Goal: Transaction & Acquisition: Purchase product/service

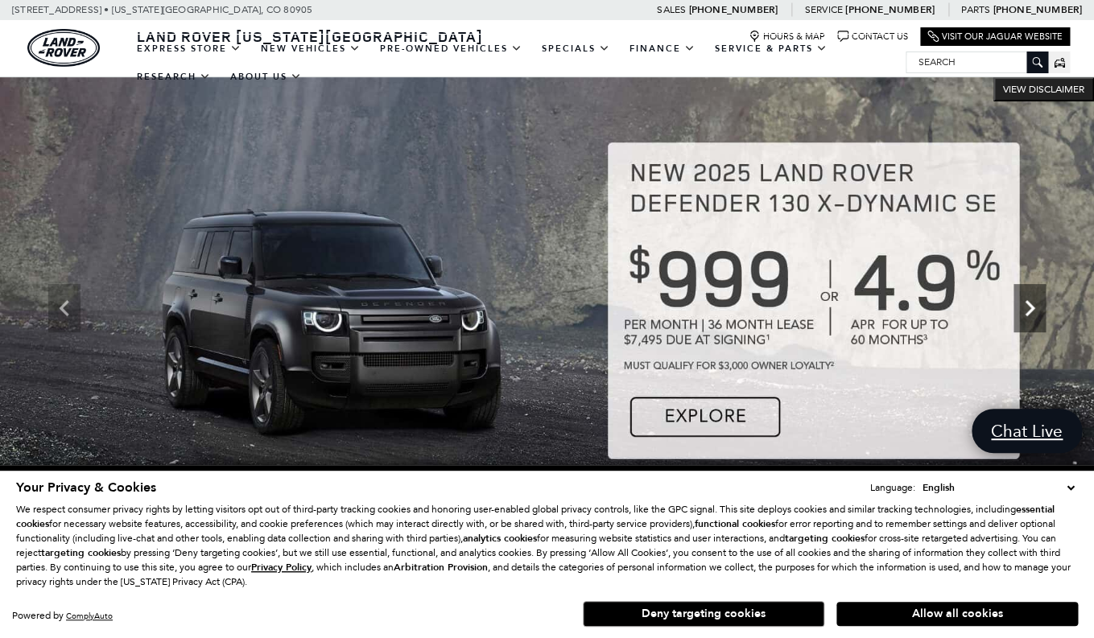
click at [1027, 320] on icon "Next" at bounding box center [1030, 308] width 32 height 32
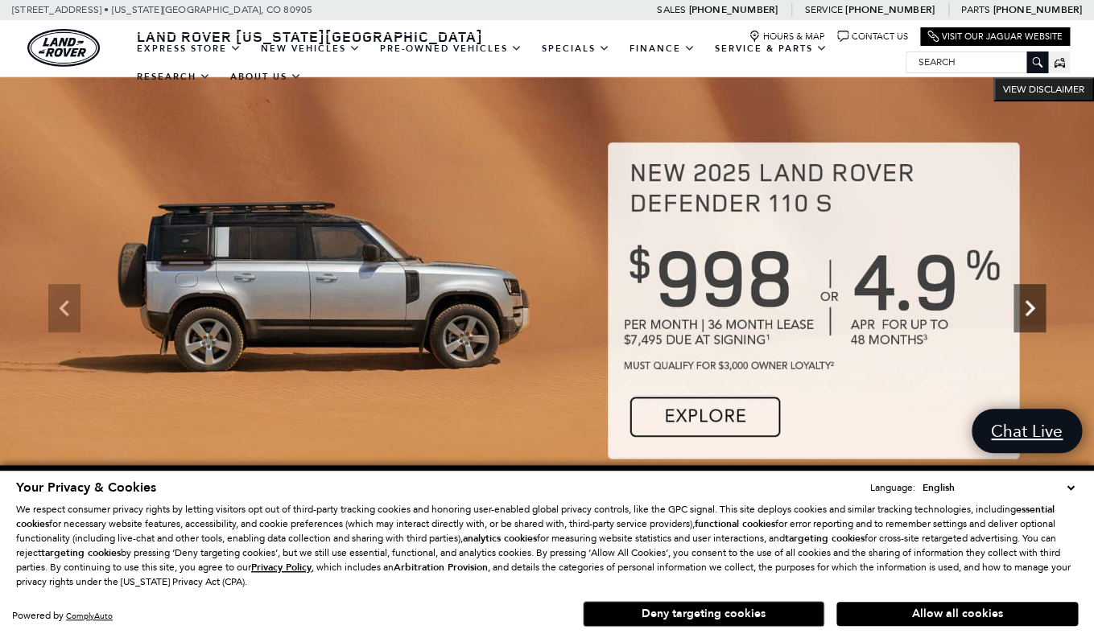
click at [1027, 320] on icon "Next" at bounding box center [1030, 308] width 32 height 32
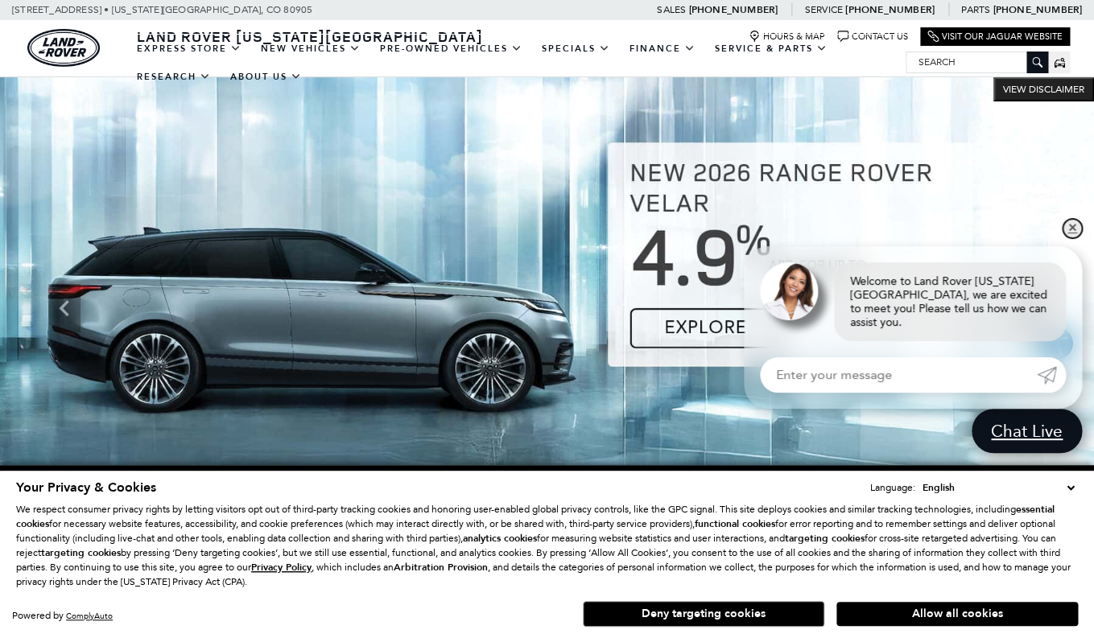
click at [1075, 237] on link "✕" at bounding box center [1072, 228] width 19 height 19
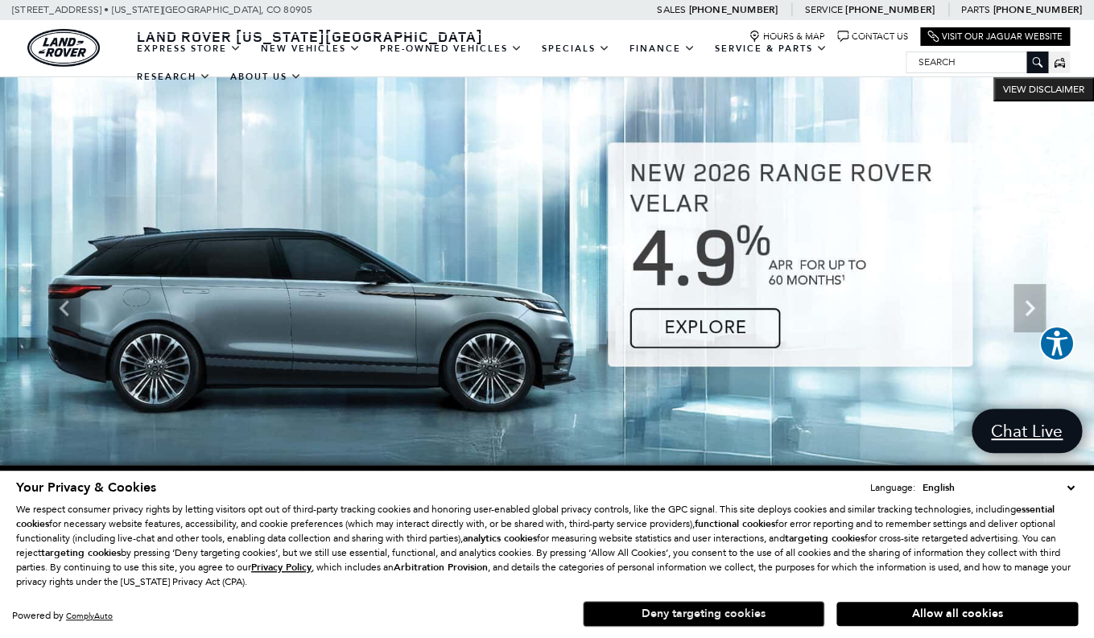
click at [744, 609] on button "Deny targeting cookies" at bounding box center [704, 614] width 242 height 26
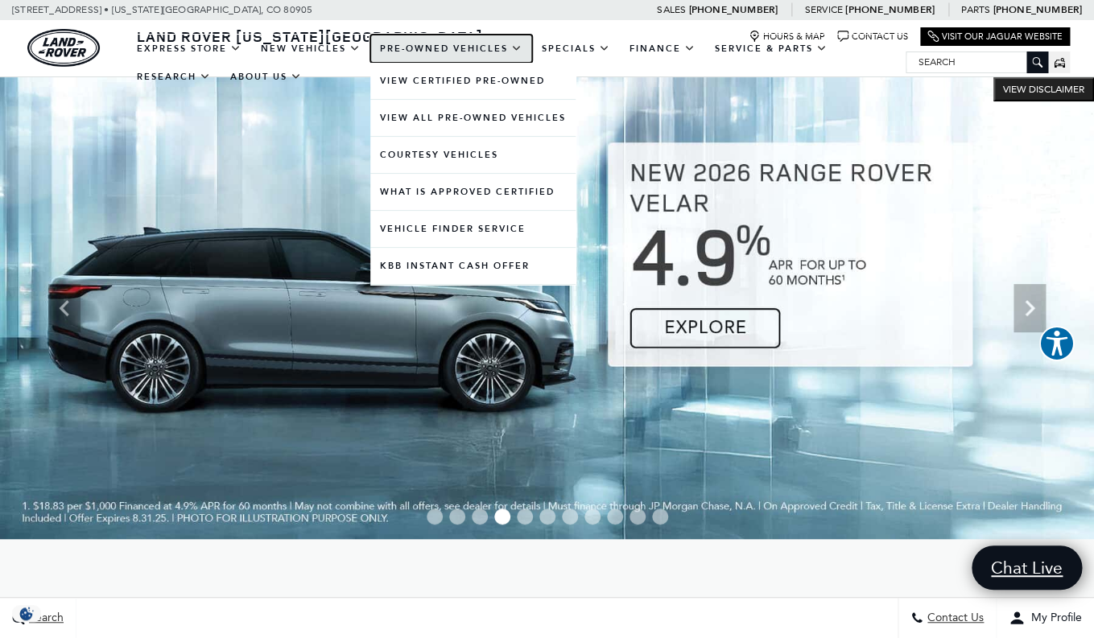
click at [449, 51] on link "Pre-Owned Vehicles" at bounding box center [451, 49] width 162 height 28
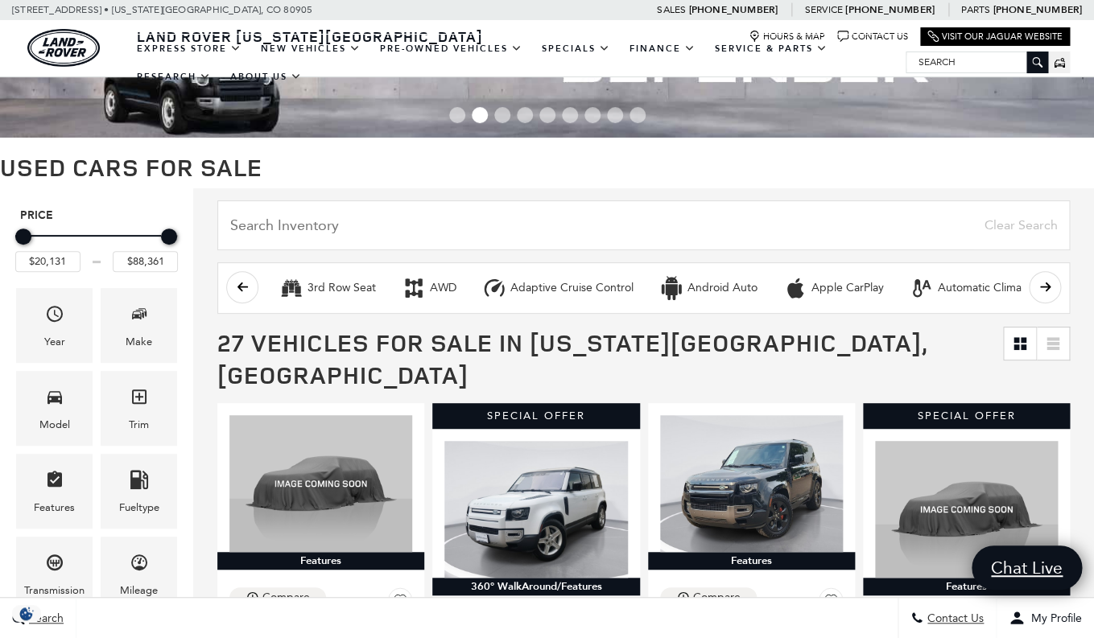
scroll to position [76, 0]
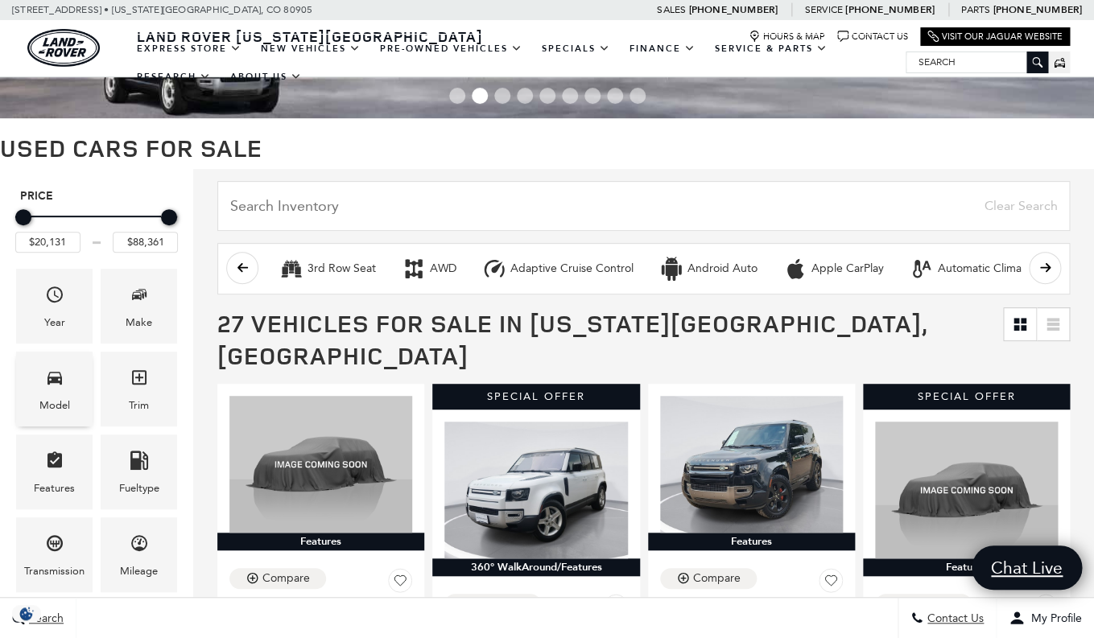
click at [48, 392] on span "Model" at bounding box center [54, 380] width 19 height 33
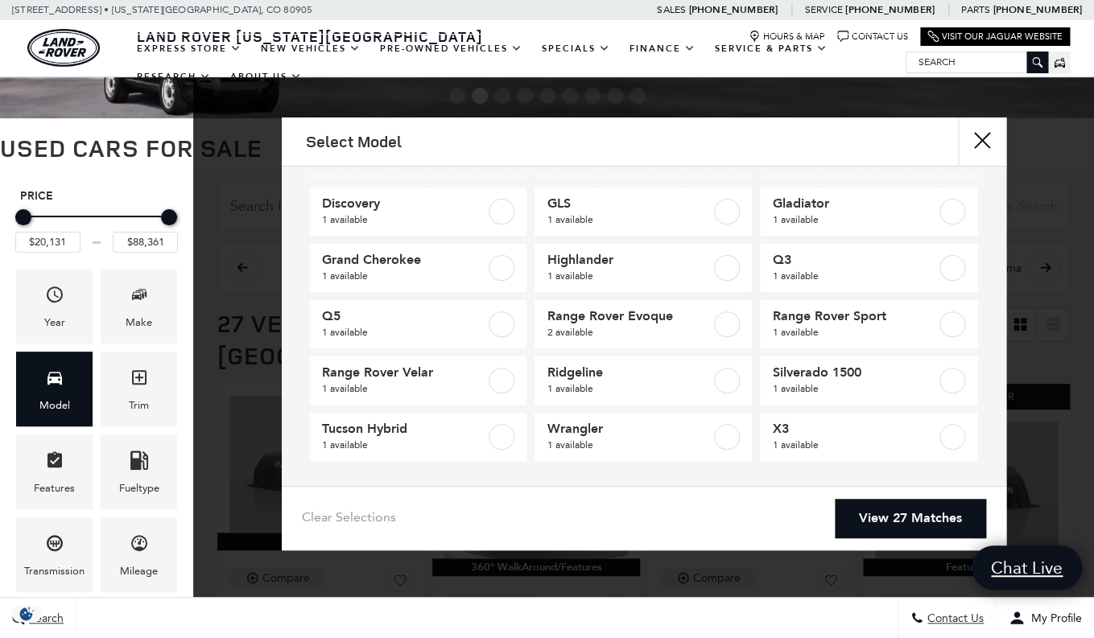
scroll to position [123, 0]
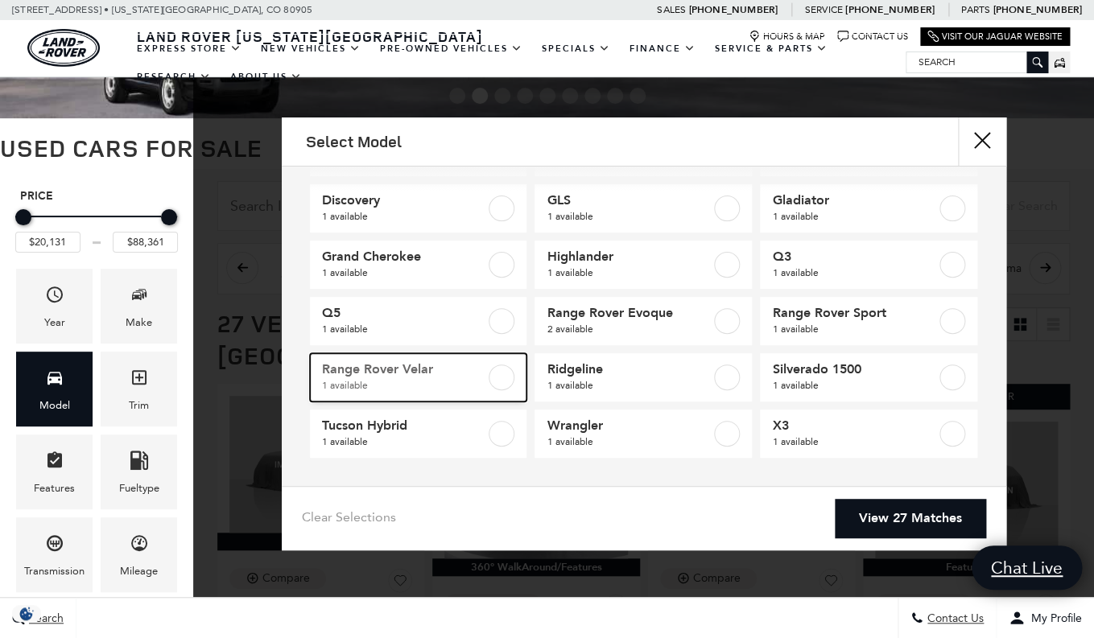
click at [510, 378] on label at bounding box center [502, 378] width 26 height 26
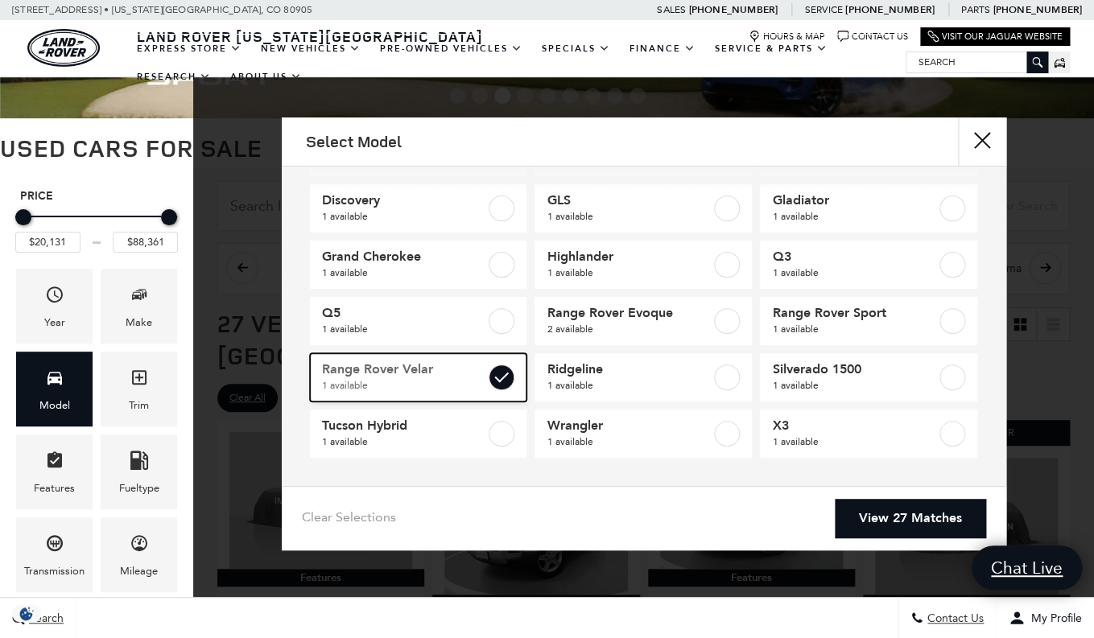
type input "$63,187"
checkbox input "true"
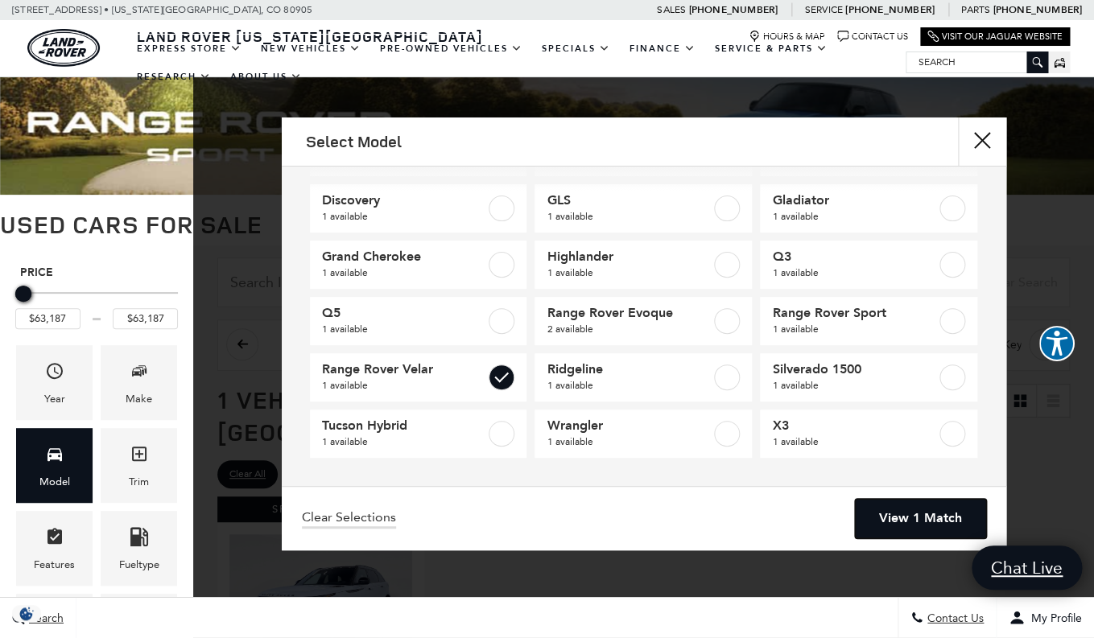
click at [915, 518] on link "View 1 Match" at bounding box center [920, 518] width 131 height 39
